Goal: Task Accomplishment & Management: Manage account settings

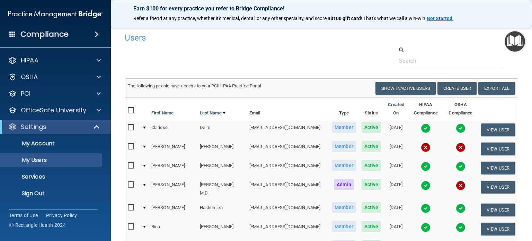
select select "20"
click at [40, 192] on p "Sign Out" at bounding box center [52, 193] width 95 height 7
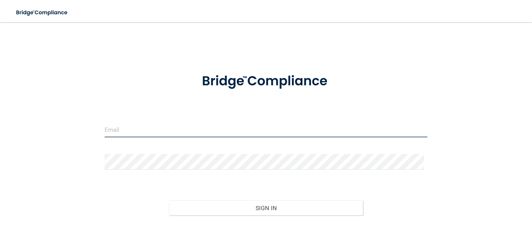
click at [166, 131] on input "email" at bounding box center [266, 130] width 323 height 16
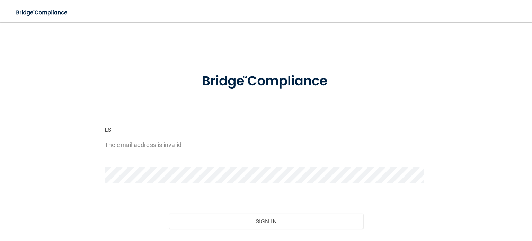
type input "L"
type input "[EMAIL_ADDRESS][DOMAIN_NAME]"
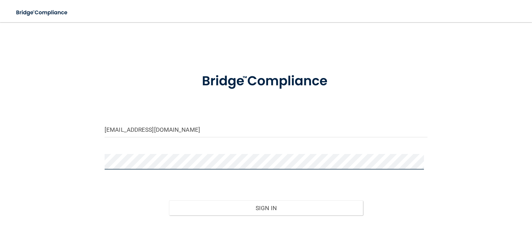
click at [169, 200] on button "Sign In" at bounding box center [266, 207] width 194 height 15
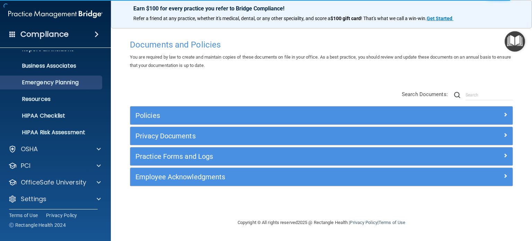
scroll to position [46, 0]
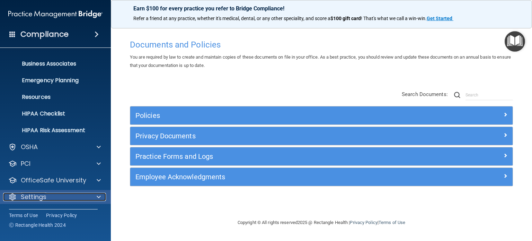
click at [91, 197] on div at bounding box center [97, 197] width 17 height 8
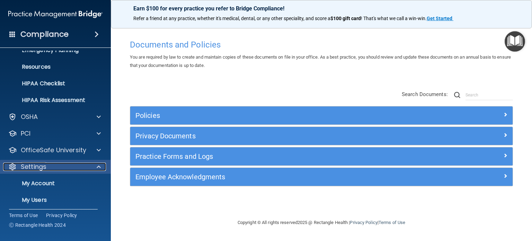
scroll to position [113, 0]
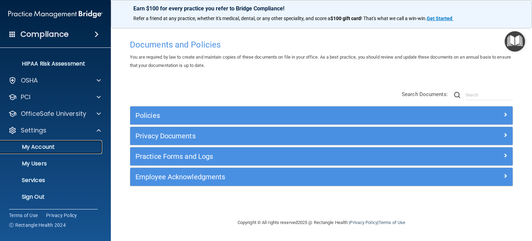
click at [47, 147] on p "My Account" at bounding box center [52, 146] width 95 height 7
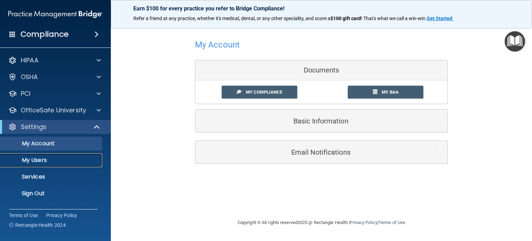
click at [47, 159] on p "My Users" at bounding box center [52, 160] width 95 height 7
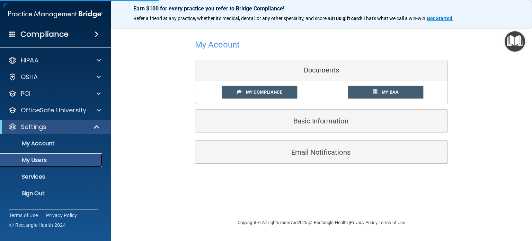
select select "20"
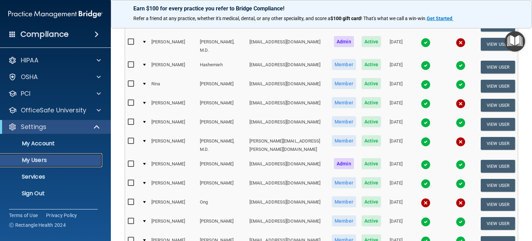
scroll to position [109, 0]
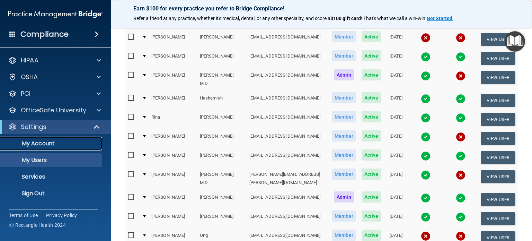
click at [59, 142] on p "My Account" at bounding box center [52, 143] width 95 height 7
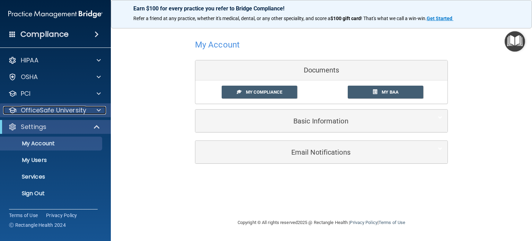
click at [46, 106] on p "OfficeSafe University" at bounding box center [53, 110] width 65 height 8
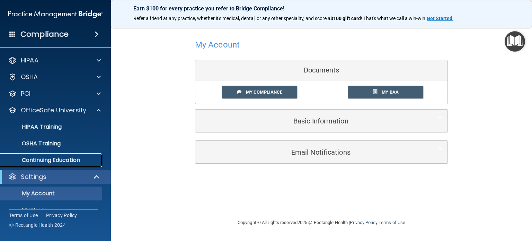
click at [50, 159] on p "Continuing Education" at bounding box center [52, 160] width 95 height 7
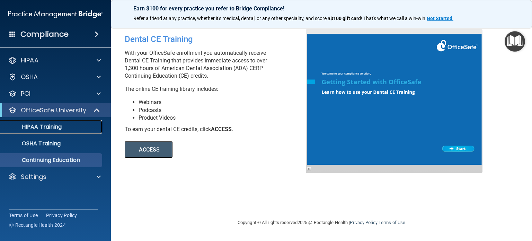
click at [57, 129] on p "HIPAA Training" at bounding box center [33, 126] width 57 height 7
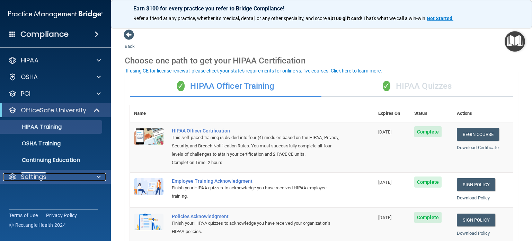
click at [48, 178] on div "Settings" at bounding box center [46, 177] width 86 height 8
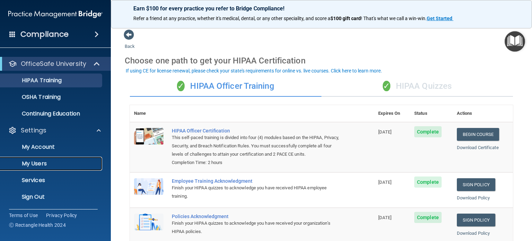
click at [28, 165] on p "My Users" at bounding box center [52, 163] width 95 height 7
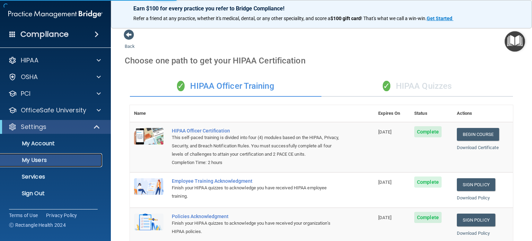
select select "20"
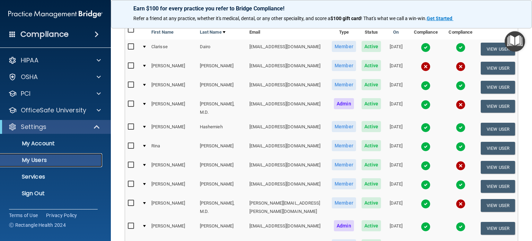
scroll to position [69, 0]
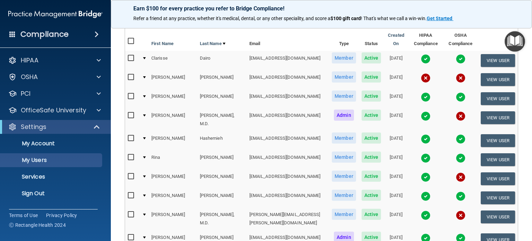
click at [129, 155] on input "checkbox" at bounding box center [132, 158] width 8 height 6
checkbox input "true"
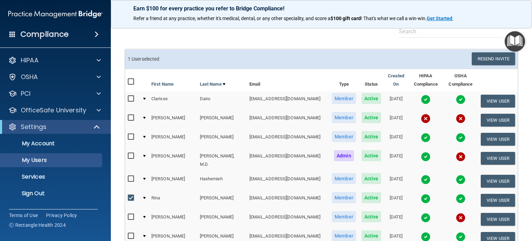
scroll to position [0, 0]
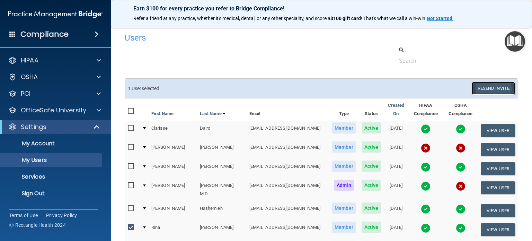
click at [486, 89] on button "Resend Invite" at bounding box center [493, 88] width 43 height 13
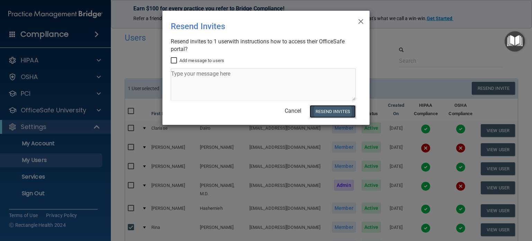
click at [343, 111] on button "Resend Invites" at bounding box center [333, 111] width 46 height 13
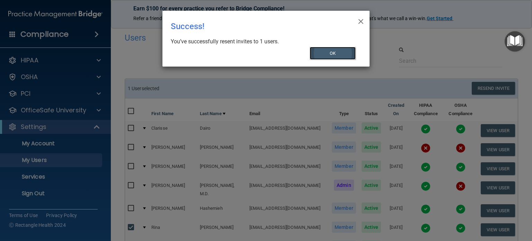
click at [340, 51] on button "OK" at bounding box center [333, 53] width 46 height 13
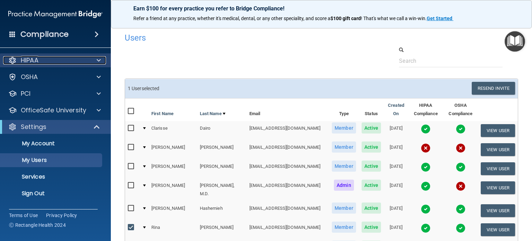
click at [56, 60] on div "HIPAA" at bounding box center [46, 60] width 86 height 8
